Goal: Task Accomplishment & Management: Complete application form

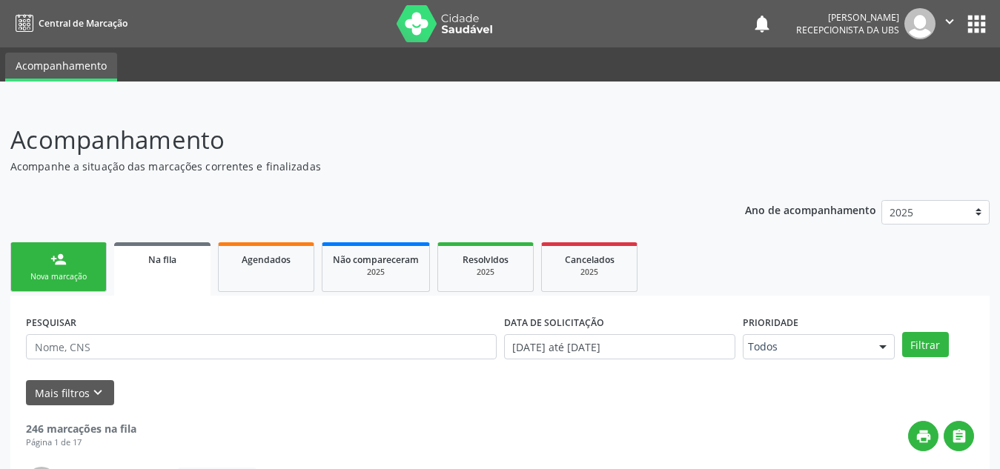
scroll to position [41, 0]
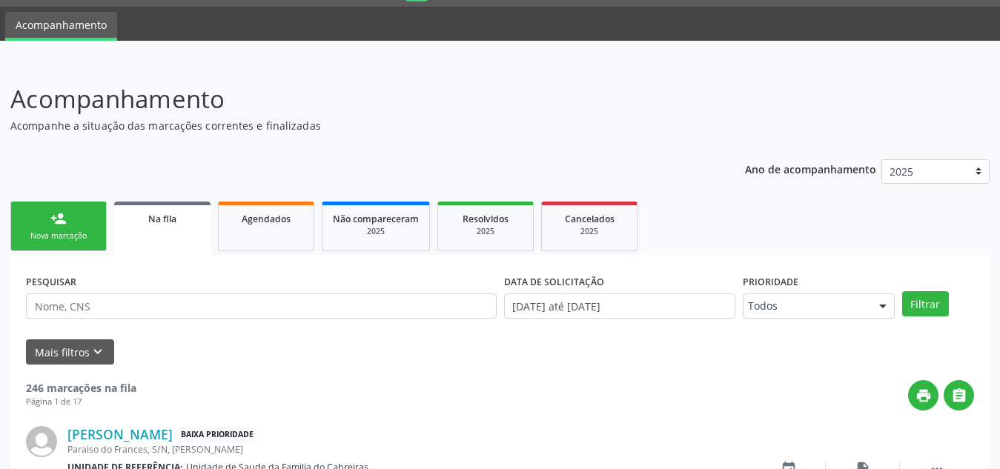
click at [71, 212] on link "person_add Nova marcação" at bounding box center [58, 227] width 96 height 50
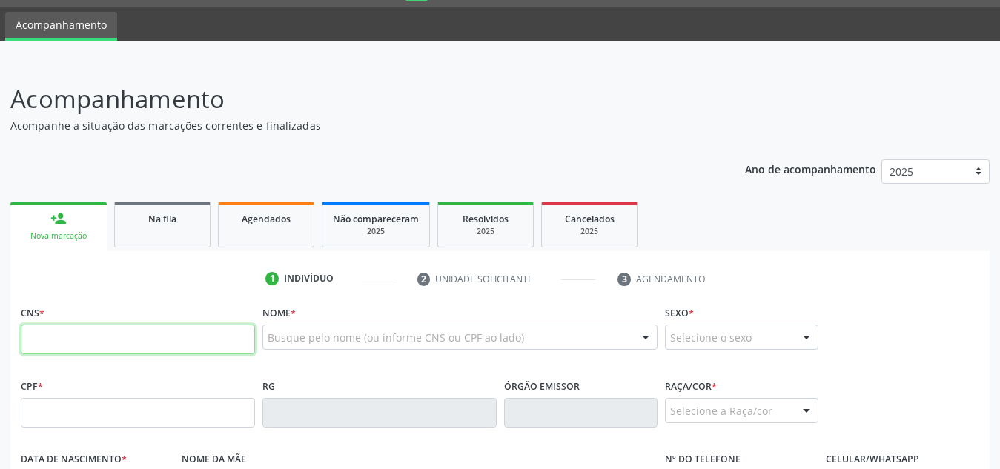
click at [109, 335] on input "text" at bounding box center [138, 340] width 234 height 30
paste input "703 4095 4628 1900"
type input "703 4095 4628 1900"
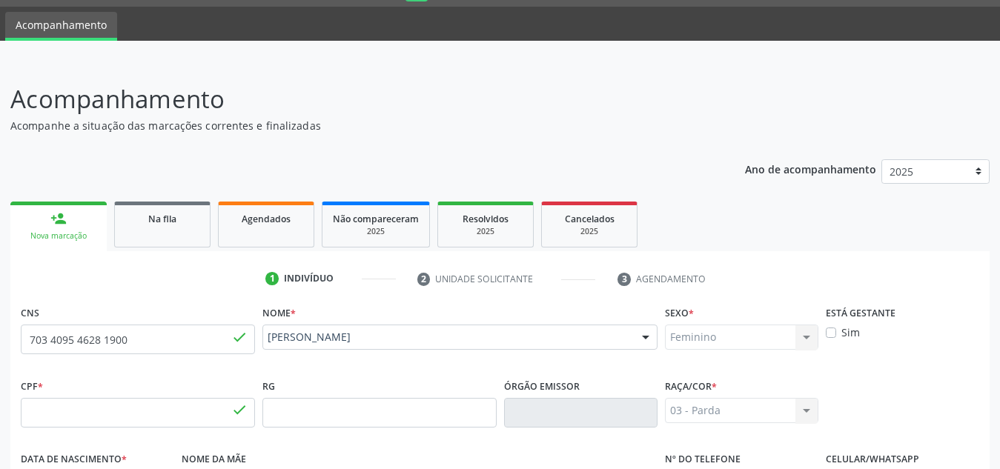
type input "014.824.354-11"
type input "[DATE]"
type input "[PERSON_NAME]"
type input "[PHONE_NUMBER]"
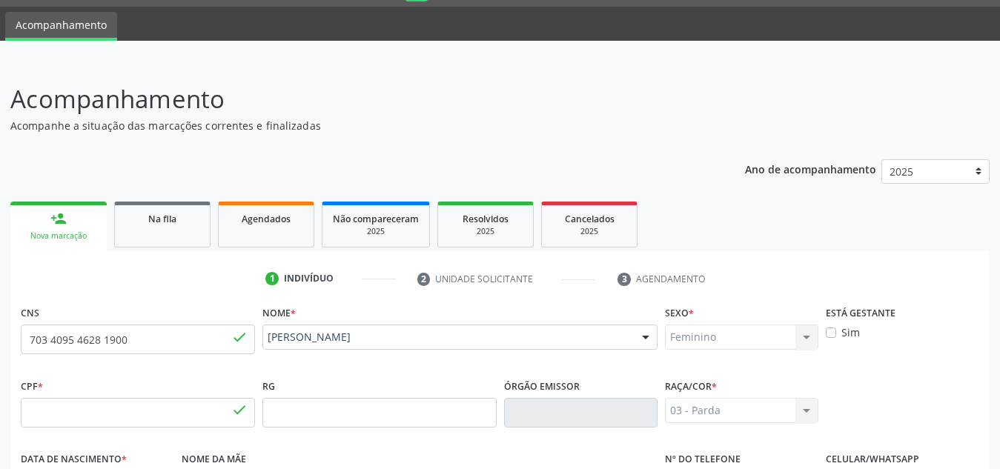
type input "S/N"
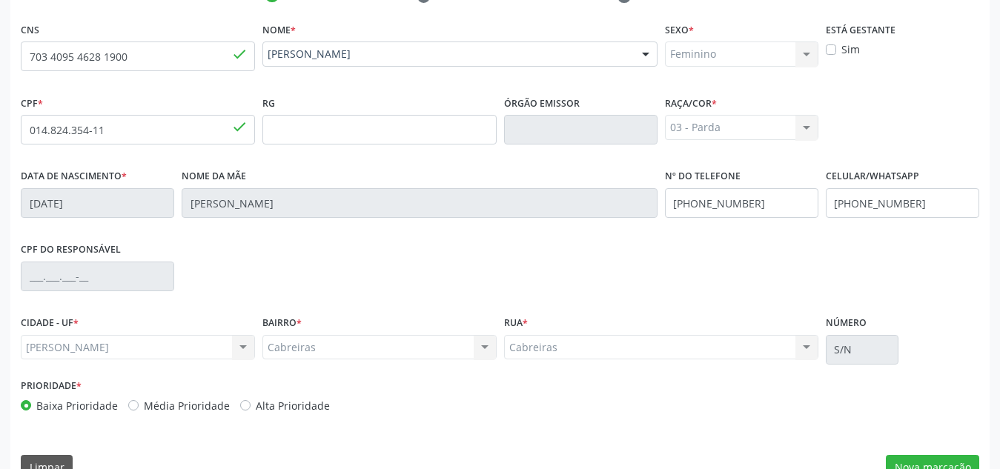
scroll to position [355, 0]
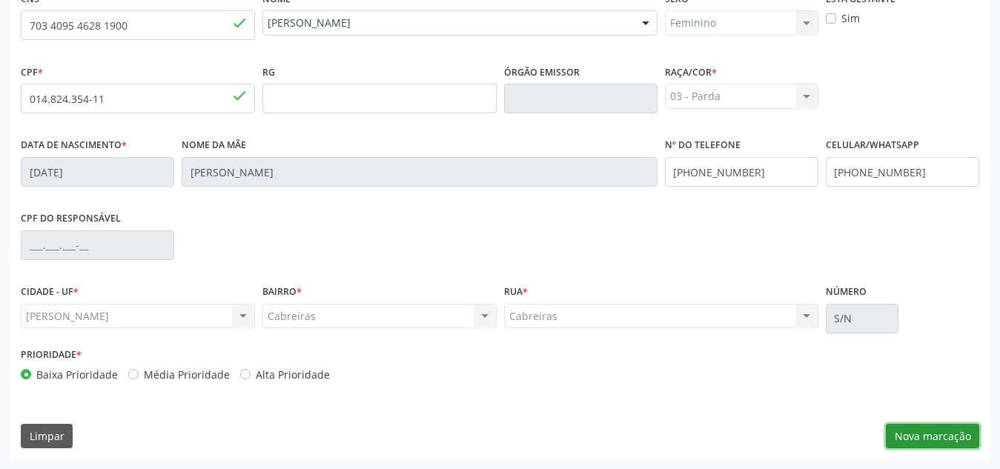
click at [906, 425] on button "Nova marcação" at bounding box center [932, 436] width 93 height 25
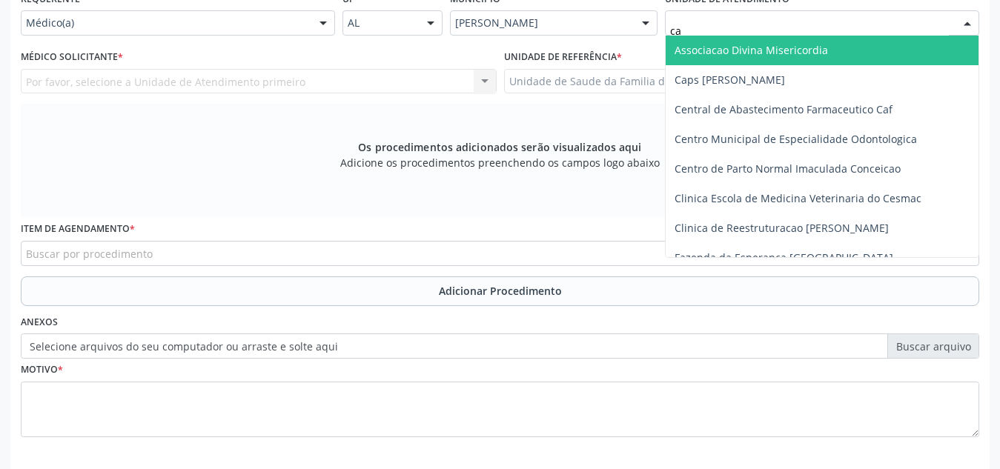
type input "cab"
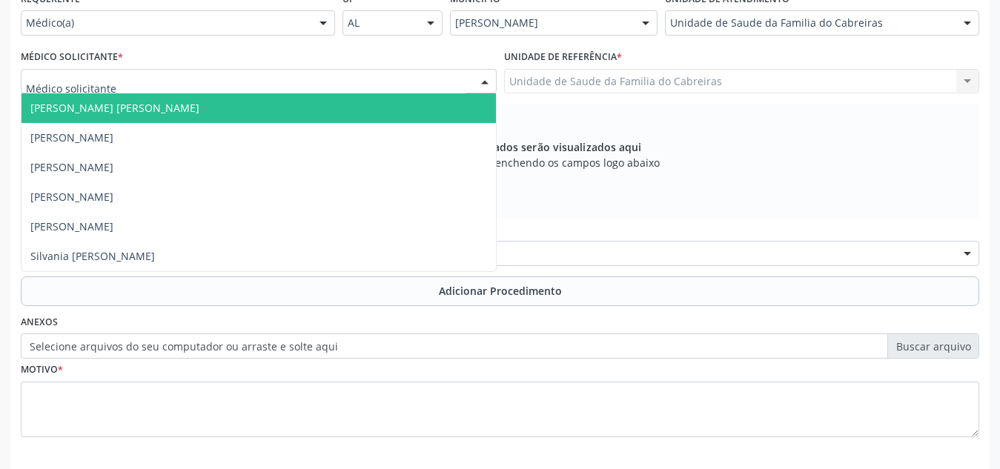
click at [250, 71] on div at bounding box center [259, 81] width 476 height 25
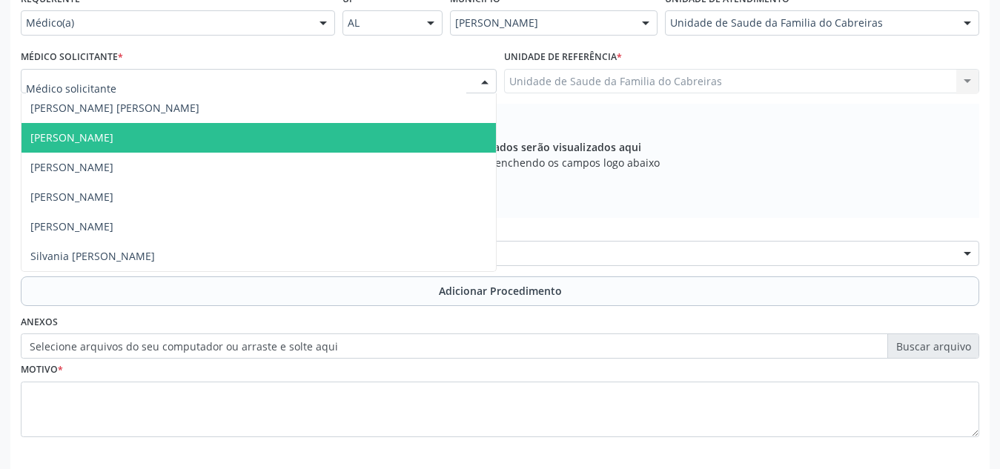
click at [231, 129] on span "[PERSON_NAME]" at bounding box center [259, 138] width 475 height 30
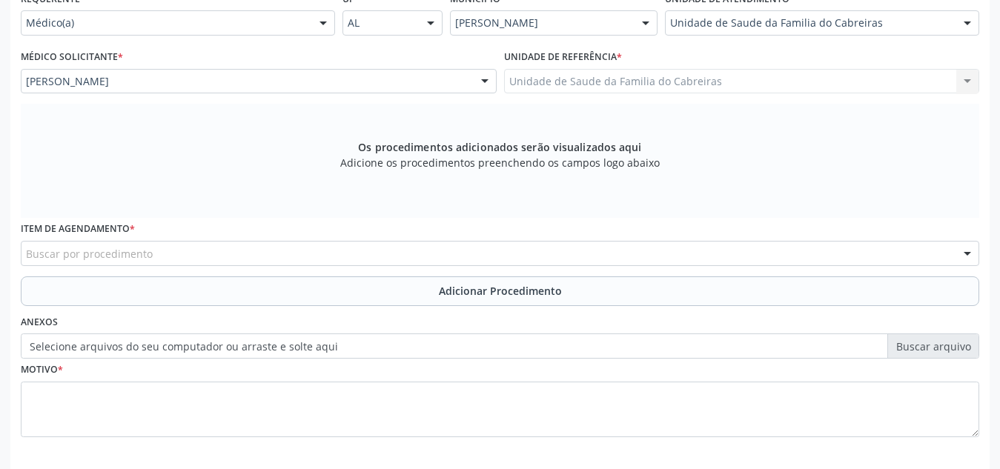
click at [277, 251] on div "Buscar por procedimento" at bounding box center [500, 253] width 959 height 25
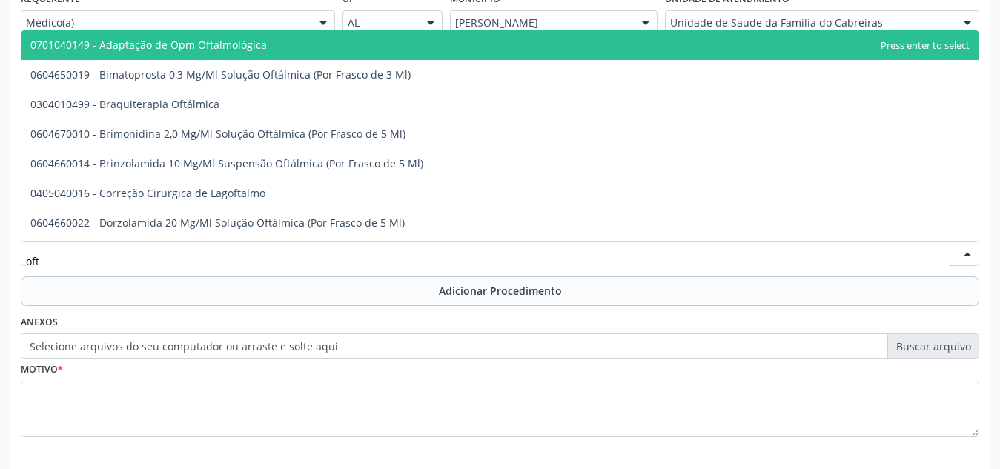
type input "ofta"
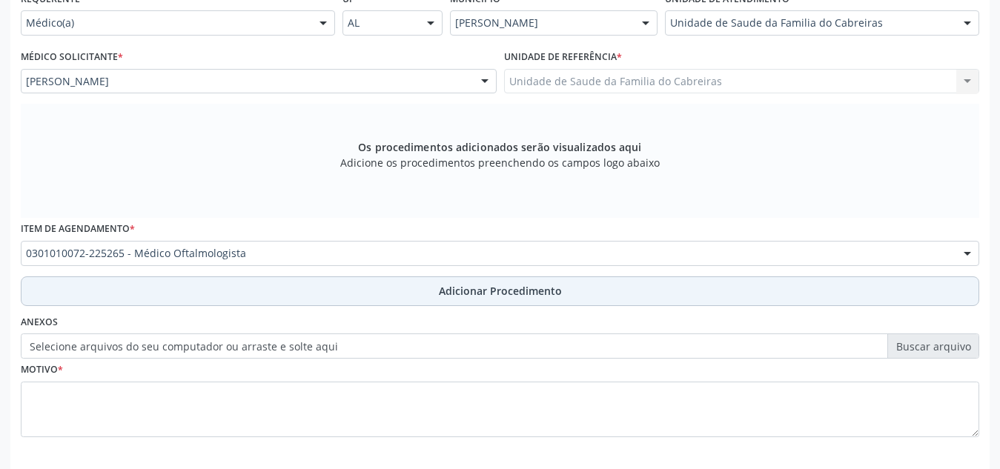
click at [288, 286] on button "Adicionar Procedimento" at bounding box center [500, 292] width 959 height 30
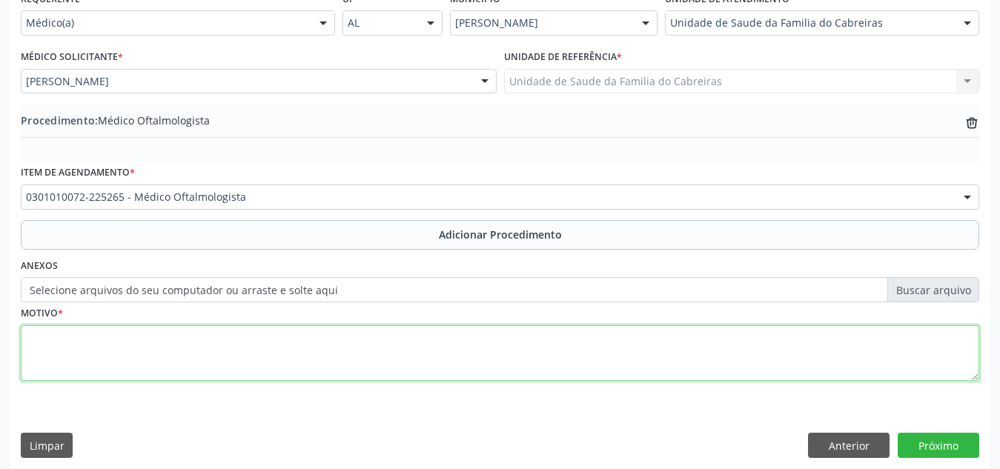
click at [283, 363] on textarea at bounding box center [500, 354] width 959 height 56
type textarea "D"
type textarea "Avaliação de visão em paciente diabética."
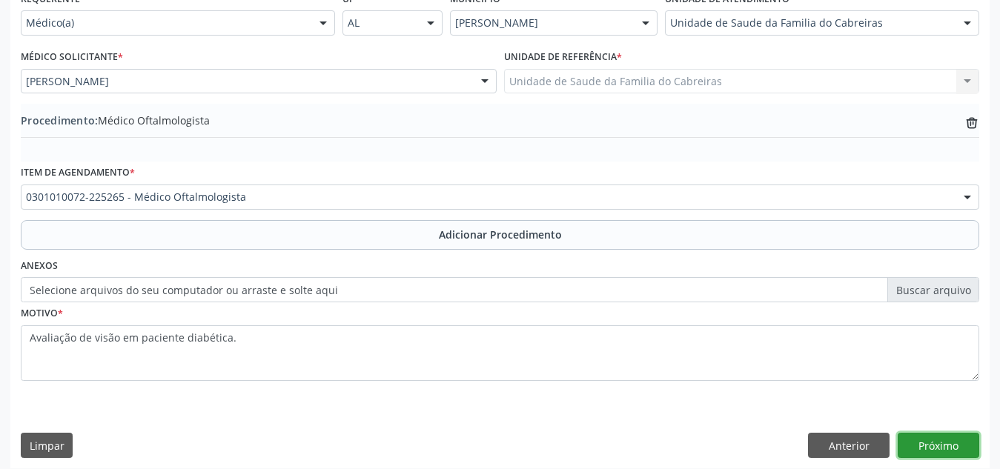
click at [934, 448] on button "Próximo" at bounding box center [939, 445] width 82 height 25
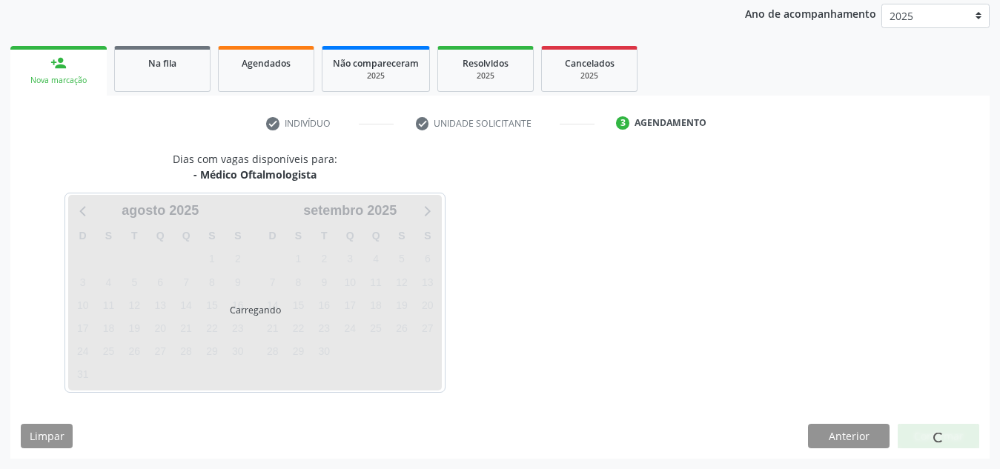
scroll to position [240, 0]
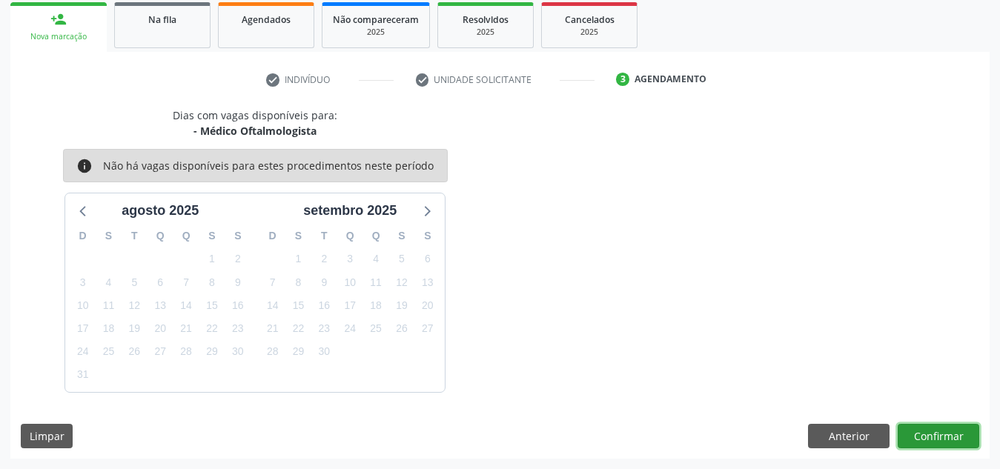
click at [934, 448] on button "Confirmar" at bounding box center [939, 436] width 82 height 25
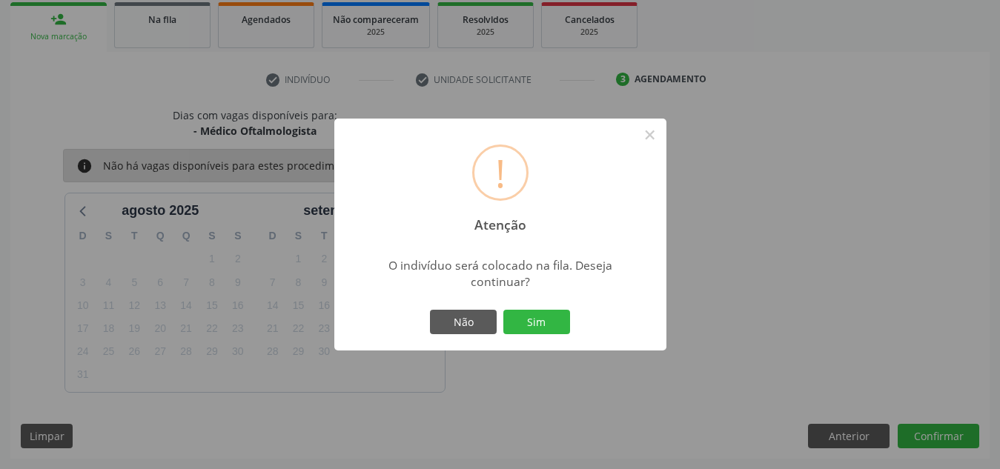
click at [504, 310] on button "Sim" at bounding box center [537, 322] width 67 height 25
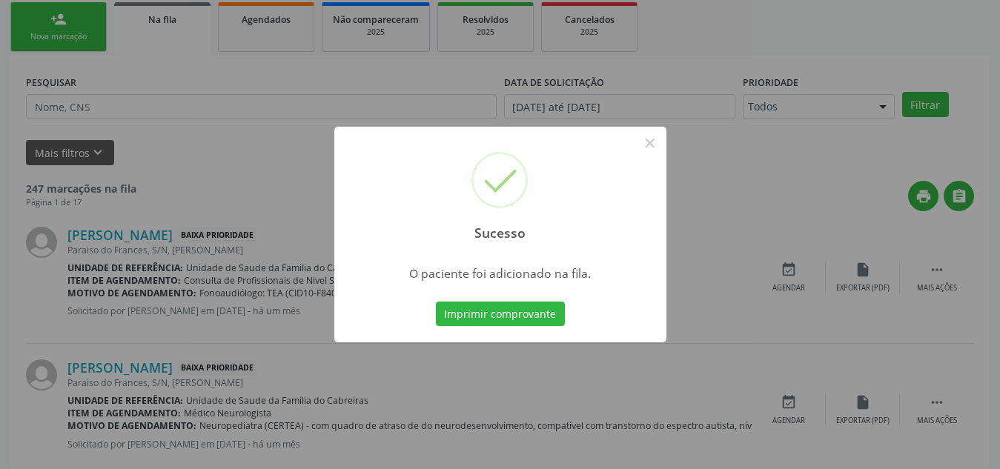
scroll to position [41, 0]
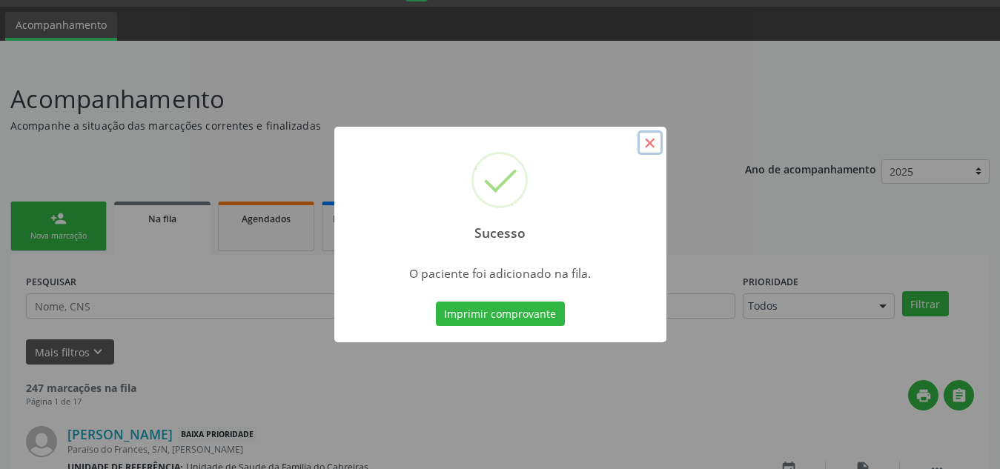
click at [652, 140] on button "×" at bounding box center [650, 143] width 25 height 25
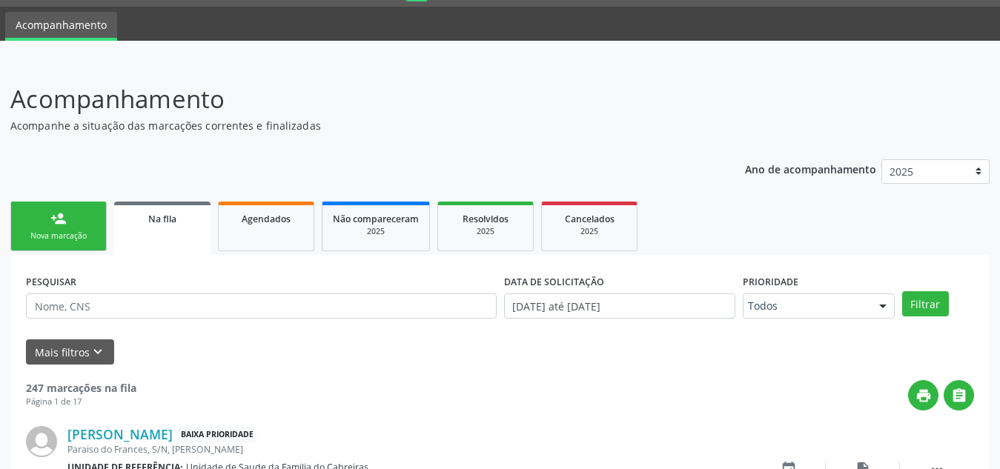
click at [38, 225] on link "person_add Nova marcação" at bounding box center [58, 227] width 96 height 50
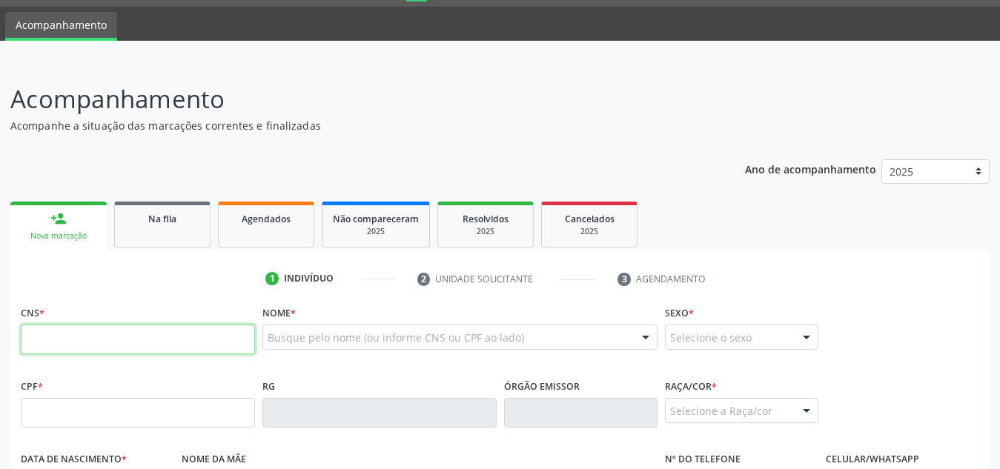
click at [67, 343] on input "text" at bounding box center [138, 340] width 234 height 30
paste input "705 4054 1909 4799"
type input "705 4054 1909 4799"
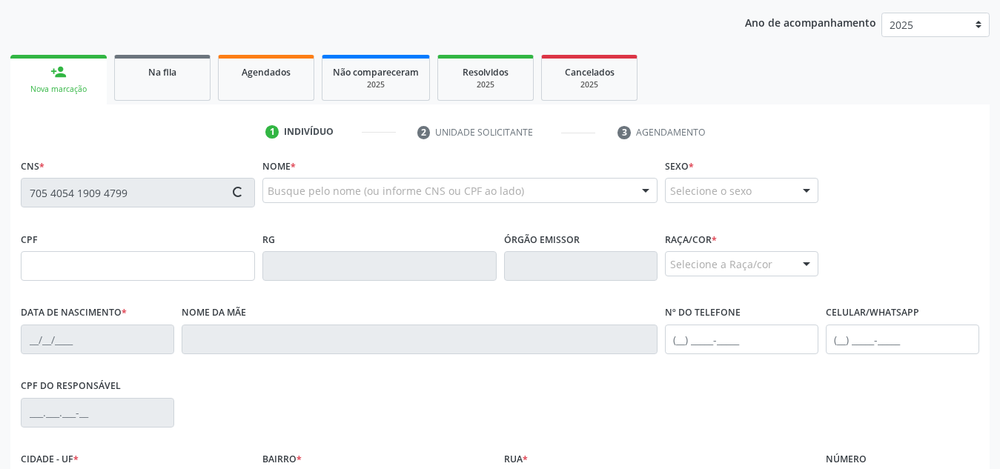
scroll to position [355, 0]
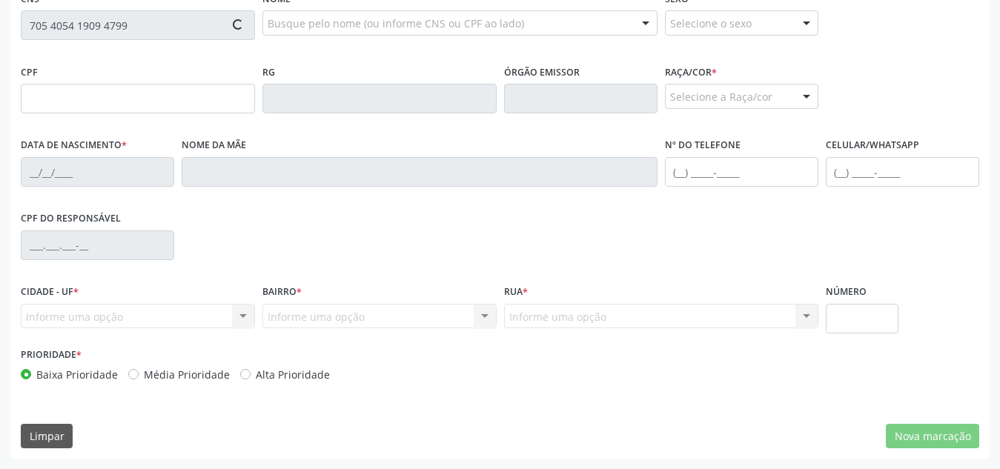
type input "731.001.964-49"
type input "[DATE]"
type input "[PERSON_NAME]"
type input "[PHONE_NUMBER]"
type input "S/N"
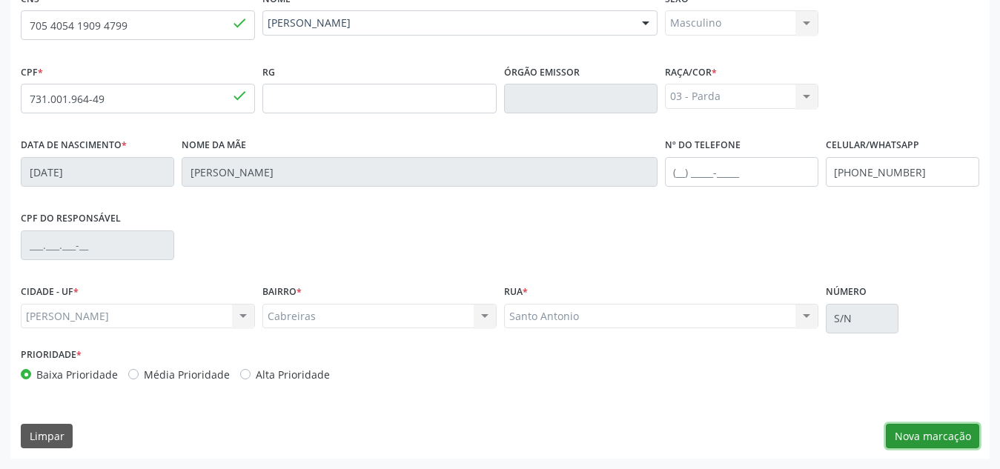
click at [920, 435] on button "Nova marcação" at bounding box center [932, 436] width 93 height 25
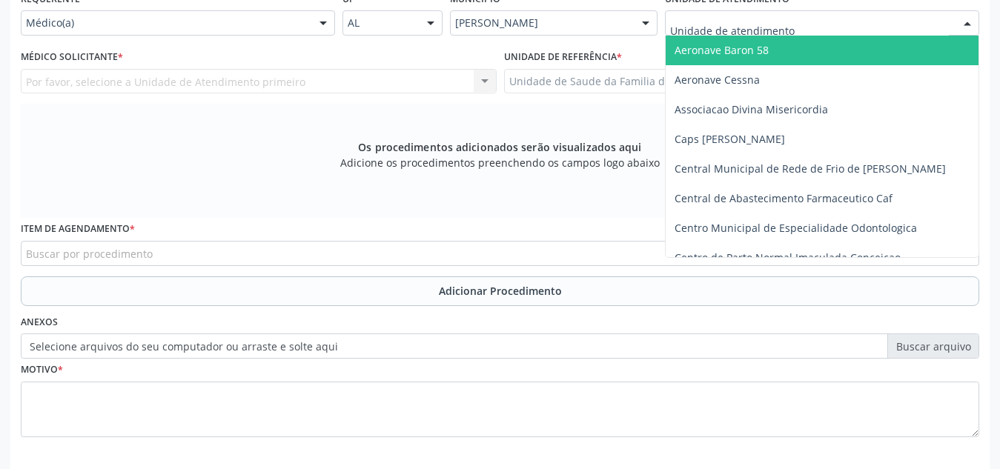
click at [816, 24] on div at bounding box center [822, 22] width 314 height 25
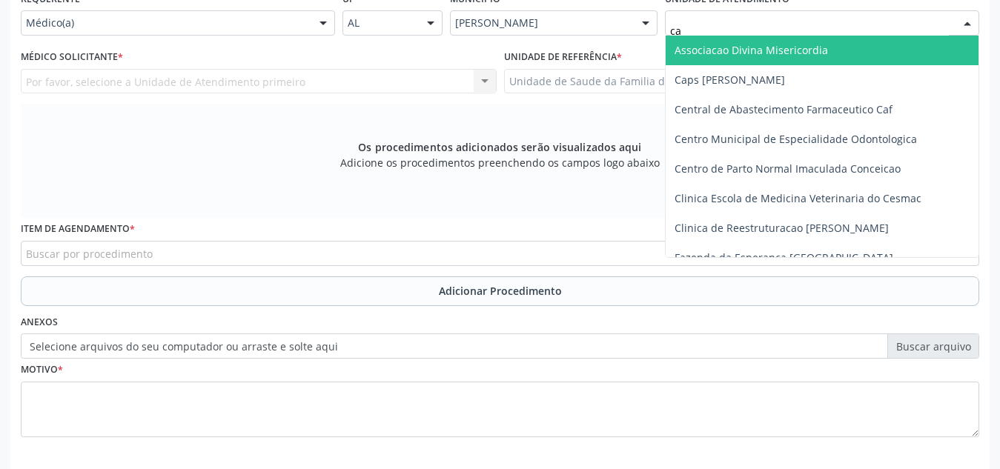
type input "cab"
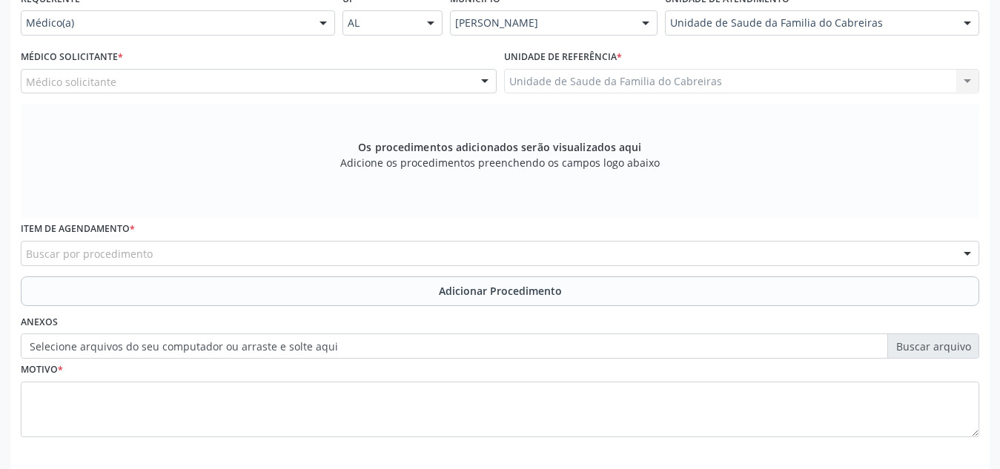
click at [434, 79] on div "Médico solicitante" at bounding box center [259, 81] width 476 height 25
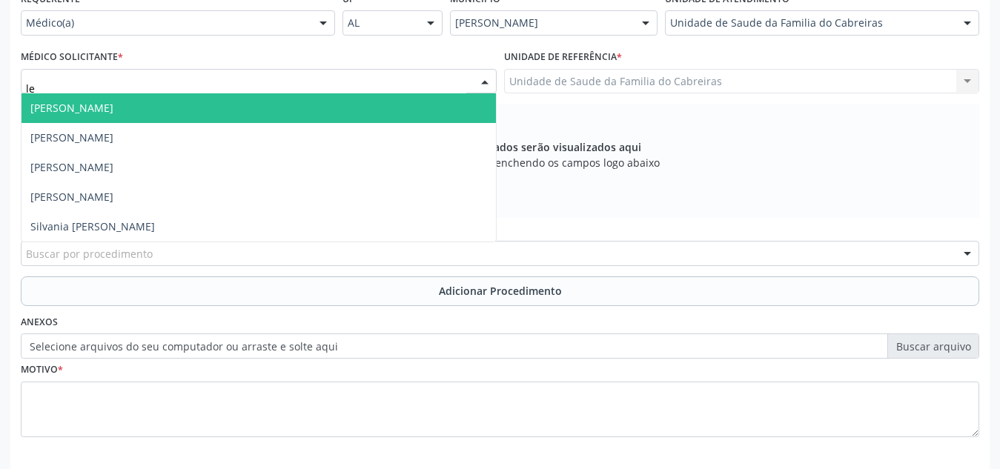
type input "let"
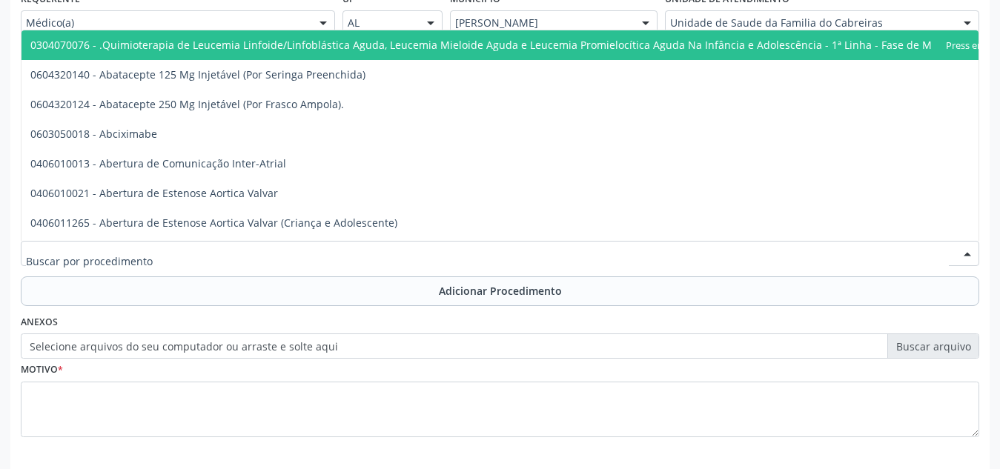
click at [392, 248] on div at bounding box center [500, 253] width 959 height 25
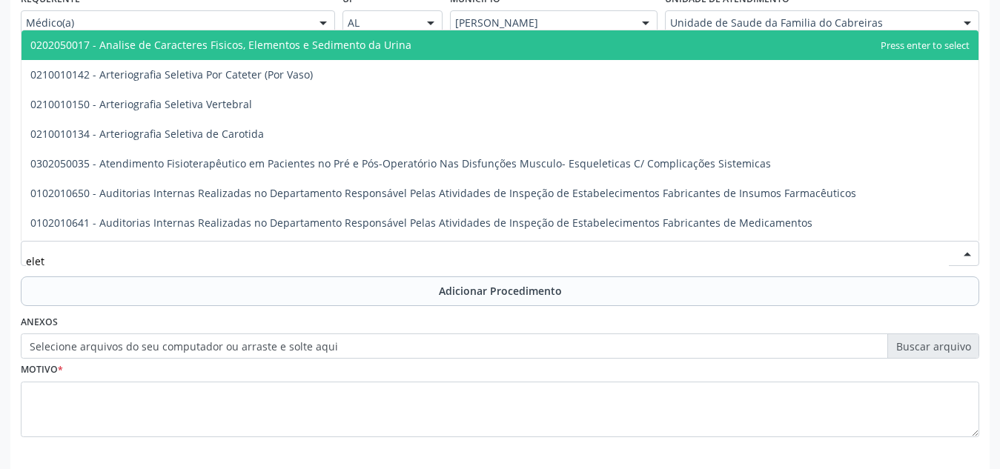
type input "eletr"
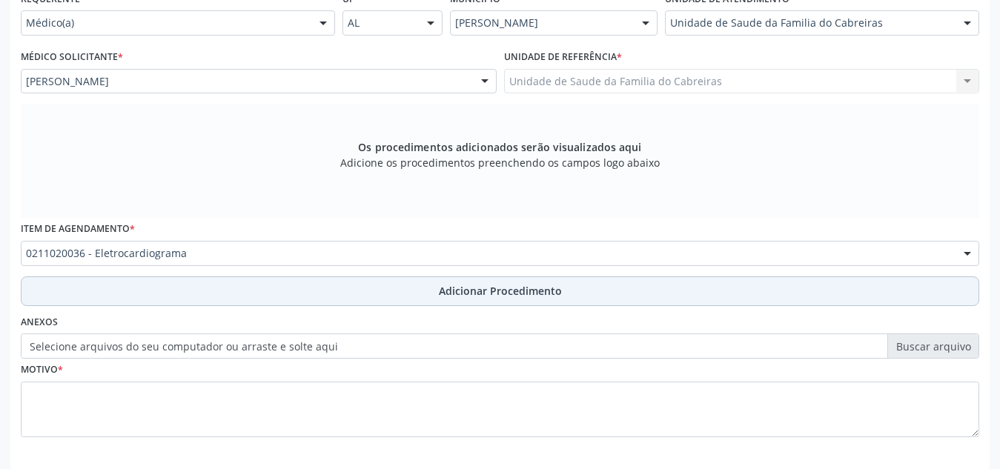
click at [392, 280] on button "Adicionar Procedimento" at bounding box center [500, 292] width 959 height 30
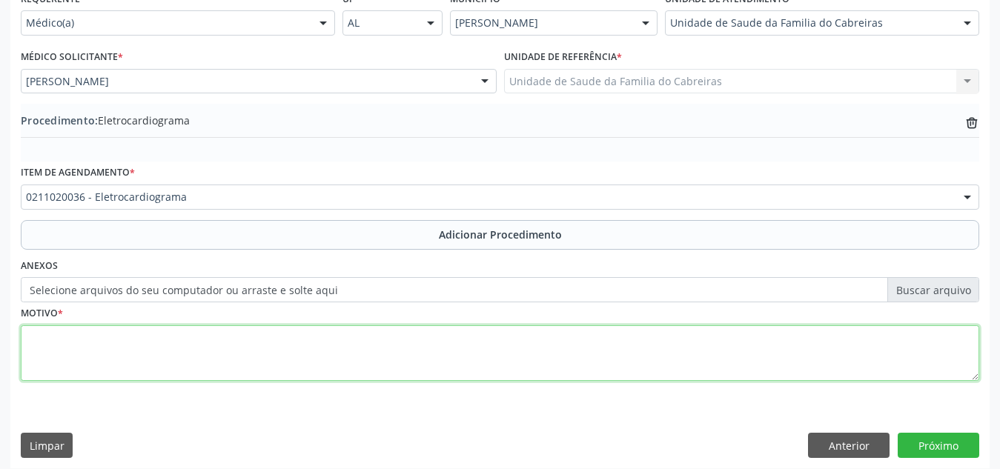
click at [300, 366] on textarea at bounding box center [500, 354] width 959 height 56
type textarea "h"
type textarea "HAS"
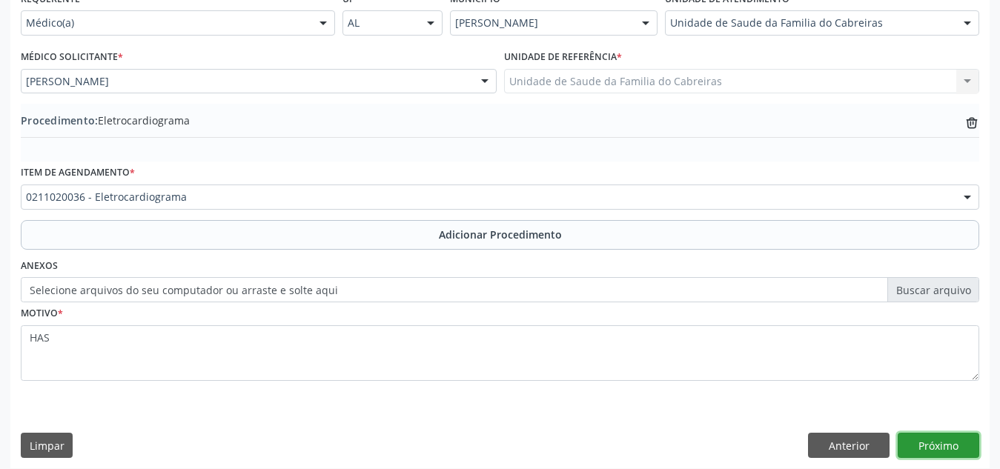
click at [922, 435] on button "Próximo" at bounding box center [939, 445] width 82 height 25
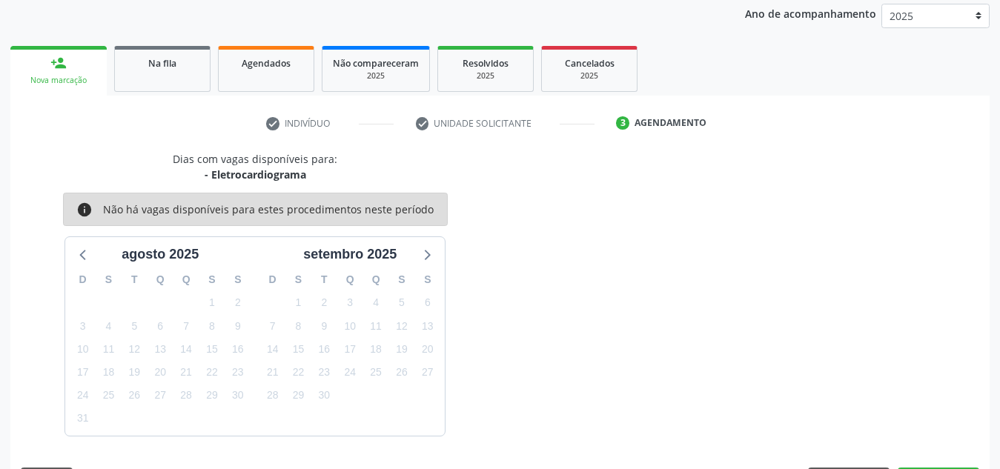
scroll to position [240, 0]
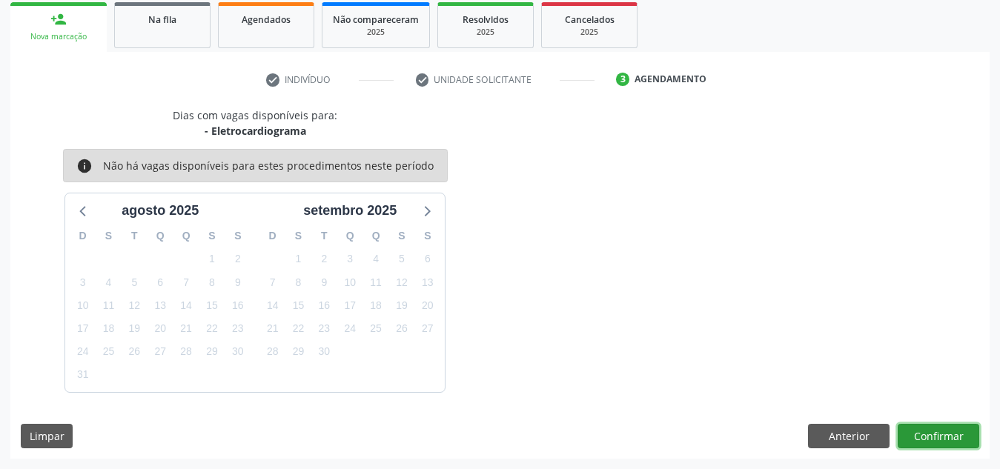
click at [922, 435] on button "Confirmar" at bounding box center [939, 436] width 82 height 25
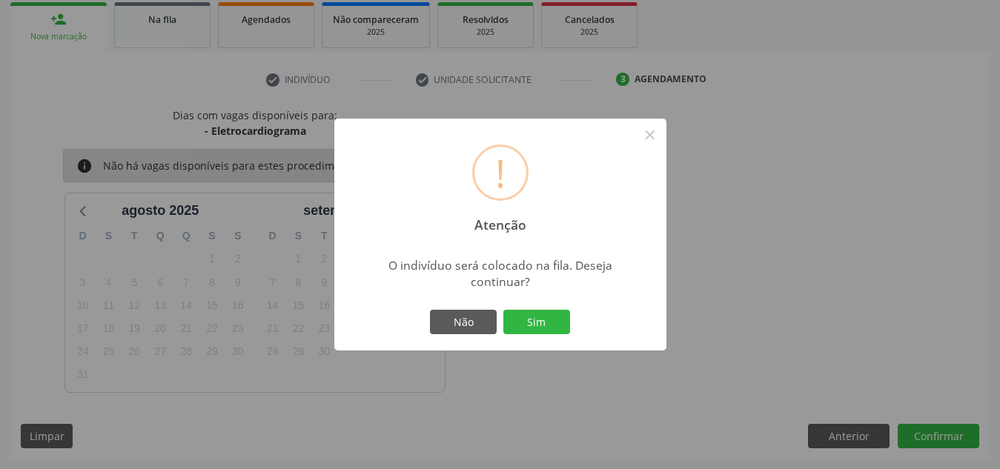
click at [504, 310] on button "Sim" at bounding box center [537, 322] width 67 height 25
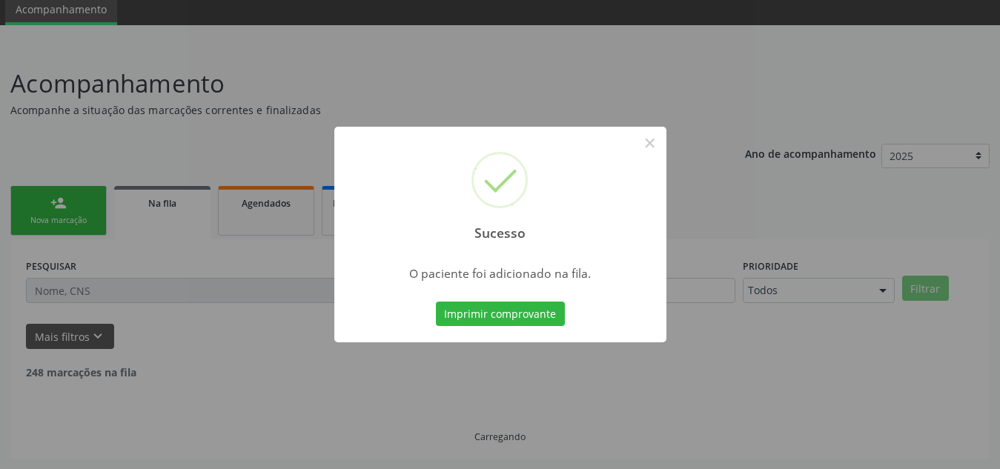
scroll to position [41, 0]
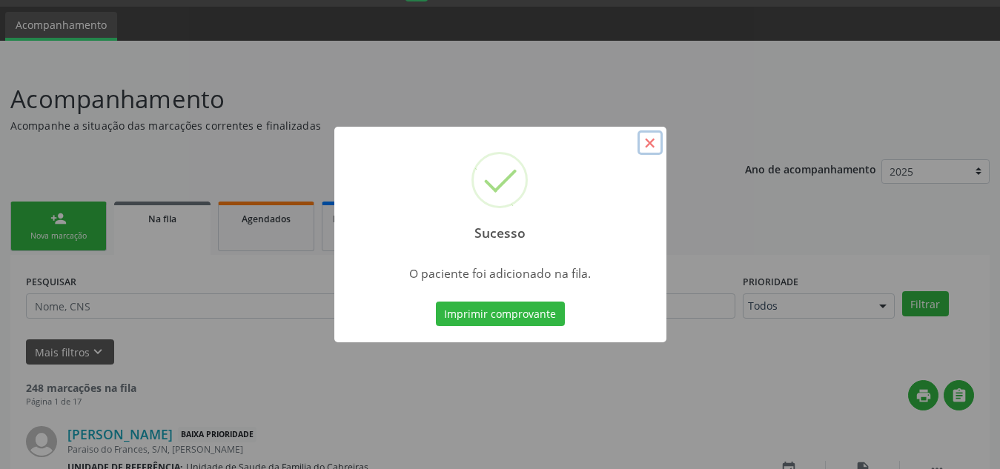
click at [653, 139] on button "×" at bounding box center [650, 143] width 25 height 25
